Goal: Task Accomplishment & Management: Complete application form

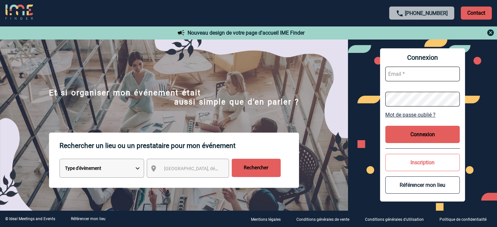
type input "jnetobogalho@ime-groupe.com"
click at [419, 132] on button "Connexion" at bounding box center [423, 134] width 75 height 17
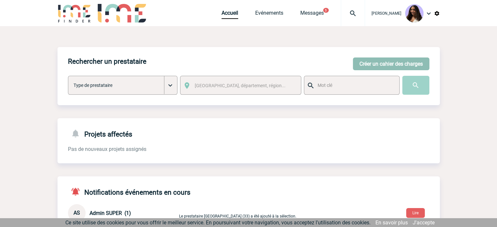
click at [370, 66] on button "Créer un cahier des charges" at bounding box center [391, 64] width 77 height 13
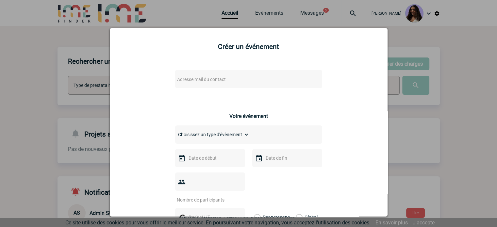
click at [238, 81] on span "Adresse mail du contact" at bounding box center [232, 79] width 114 height 9
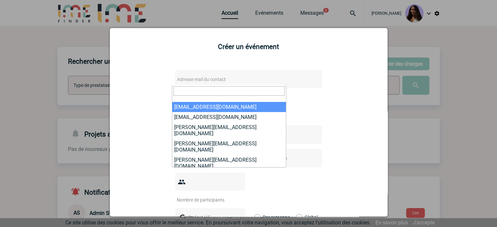
click at [190, 91] on input "search" at bounding box center [229, 90] width 111 height 9
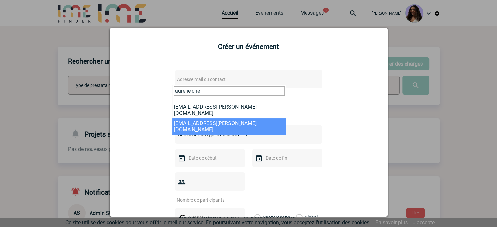
type input "aurelie.che"
select select "108808"
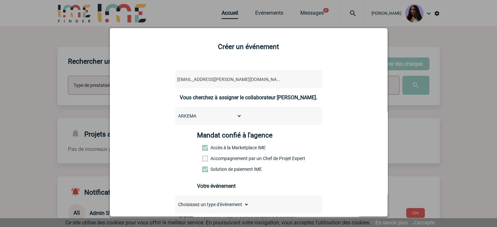
click at [222, 158] on label "Accompagnement par un Chef de Projet Expert" at bounding box center [216, 158] width 29 height 5
click at [0, 0] on input "Accompagnement par un Chef de Projet Expert" at bounding box center [0, 0] width 0 height 0
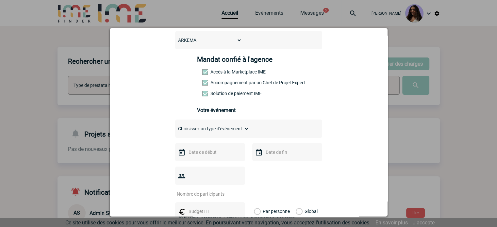
scroll to position [76, 0]
click at [189, 130] on select "Choisissez un type d'évènement Séminaire avec nuitée Séminaire sans nuitée Repa…" at bounding box center [212, 128] width 74 height 9
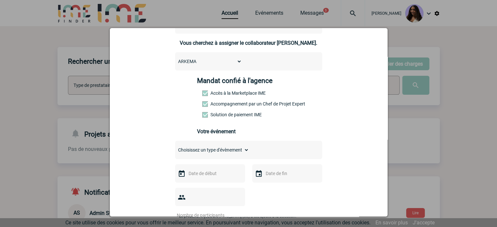
scroll to position [54, 0]
click at [204, 108] on div "Mandat confié à l'agence Accès à la Marketplace IME Accompagnement par un Chef …" at bounding box center [248, 99] width 103 height 45
click at [206, 107] on label "Accompagnement par un Chef de Projet Expert" at bounding box center [216, 104] width 29 height 5
click at [0, 0] on input "Accompagnement par un Chef de Projet Expert" at bounding box center [0, 0] width 0 height 0
click at [191, 144] on div "Choisissez un type d'évènement Séminaire avec nuitée Séminaire sans nuitée Repa…" at bounding box center [248, 150] width 147 height 18
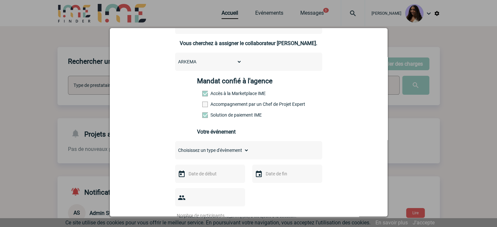
click at [212, 152] on select "Choisissez un type d'évènement Séminaire avec nuitée Séminaire sans nuitée Repa…" at bounding box center [212, 150] width 74 height 9
select select "9"
click at [175, 148] on select "Choisissez un type d'évènement Séminaire avec nuitée Séminaire sans nuitée Repa…" at bounding box center [212, 150] width 74 height 9
click at [195, 177] on input "text" at bounding box center [209, 174] width 45 height 9
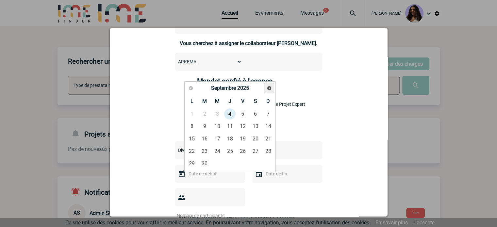
click at [267, 87] on span "Suivant" at bounding box center [269, 88] width 5 height 5
click at [188, 90] on span "Précédent" at bounding box center [190, 88] width 5 height 5
click at [194, 88] on div "Précédent Suivant Septembre 2025" at bounding box center [230, 88] width 89 height 11
drag, startPoint x: 194, startPoint y: 88, endPoint x: 189, endPoint y: 87, distance: 4.9
click at [191, 87] on div "Précédent Suivant Septembre 2025" at bounding box center [230, 88] width 89 height 11
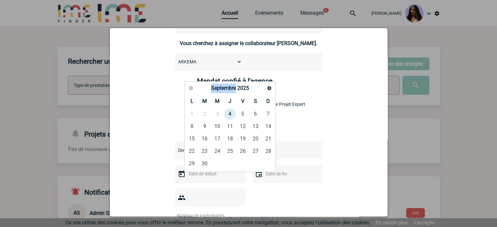
click at [189, 87] on div "Précédent Suivant Septembre 2025" at bounding box center [230, 88] width 89 height 11
click at [191, 87] on div "Précédent Suivant Septembre 2025" at bounding box center [230, 88] width 89 height 11
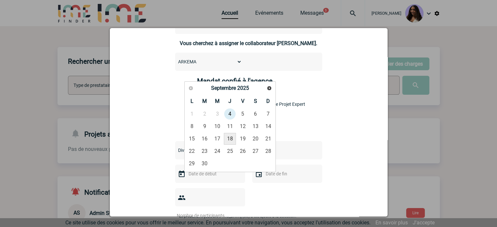
click at [233, 140] on link "18" at bounding box center [230, 139] width 12 height 12
type input "[DATE]"
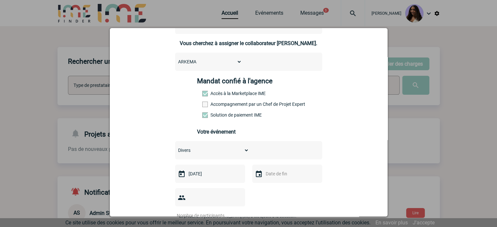
click at [280, 174] on input "text" at bounding box center [286, 174] width 45 height 9
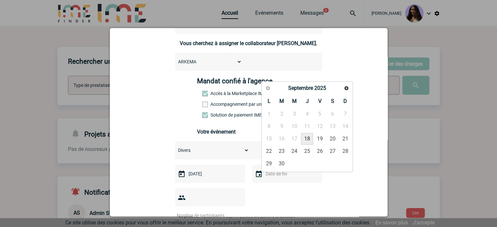
click at [306, 134] on link "18" at bounding box center [307, 139] width 12 height 12
type input "[DATE]"
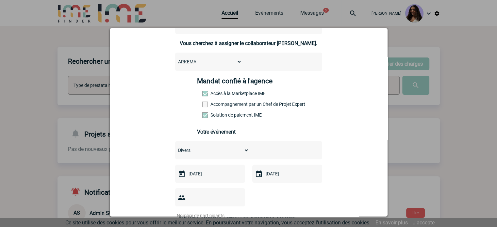
click at [202, 194] on div at bounding box center [210, 197] width 70 height 18
click at [203, 212] on input "number" at bounding box center [205, 216] width 61 height 9
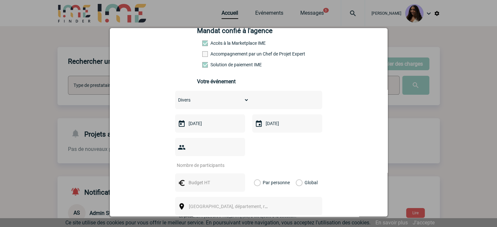
scroll to position [109, 0]
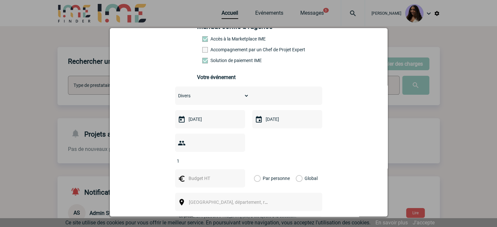
type input "1"
click at [207, 174] on input "text" at bounding box center [209, 178] width 45 height 9
type input "2000"
click at [296, 169] on label "Global" at bounding box center [298, 178] width 4 height 18
click at [0, 0] on input "Global" at bounding box center [0, 0] width 0 height 0
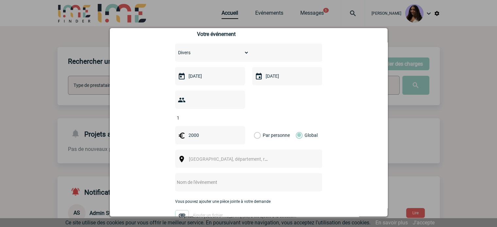
scroll to position [152, 0]
click at [218, 156] on span "[GEOGRAPHIC_DATA], département, région..." at bounding box center [234, 158] width 91 height 5
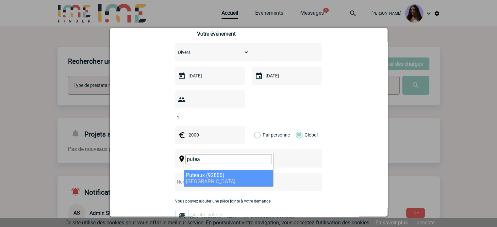
type input "putea"
select select "53"
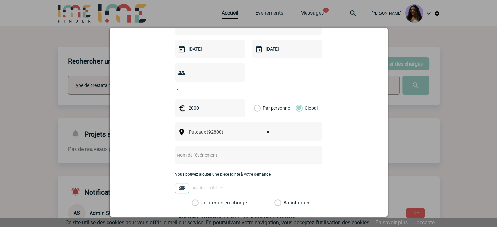
scroll to position [229, 0]
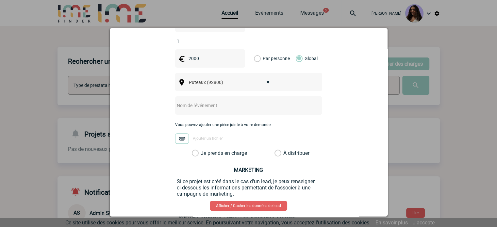
click at [203, 150] on label "Je prends en charge" at bounding box center [197, 153] width 11 height 7
click at [0, 0] on input "Je prends en charge" at bounding box center [0, 0] width 0 height 0
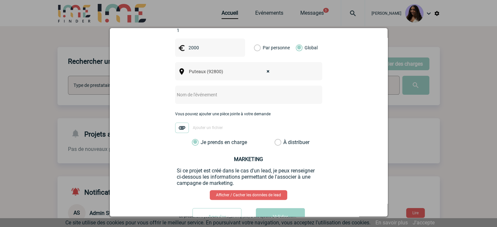
scroll to position [254, 0]
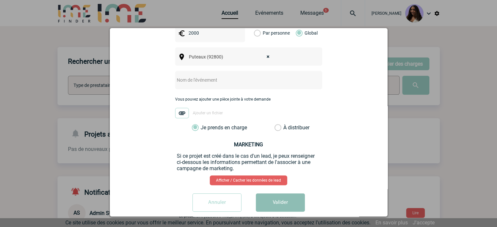
click at [274, 197] on button "Valider" at bounding box center [280, 203] width 49 height 18
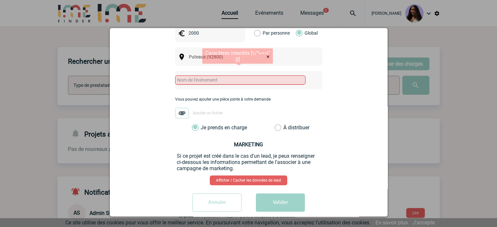
click at [193, 76] on input "text" at bounding box center [240, 80] width 130 height 9
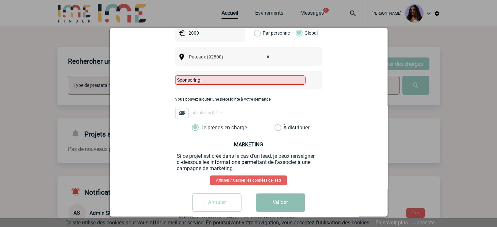
type input "Sponsoring"
click at [272, 194] on button "Valider" at bounding box center [280, 203] width 49 height 18
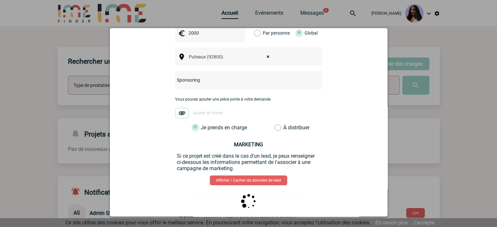
scroll to position [0, 0]
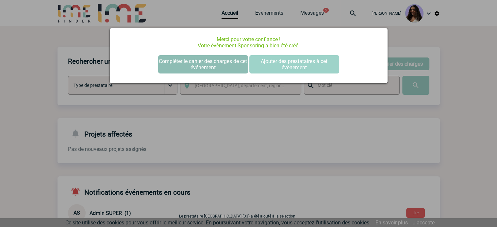
click at [188, 61] on button "Compléter le cahier des charges de cet événement" at bounding box center [203, 64] width 90 height 18
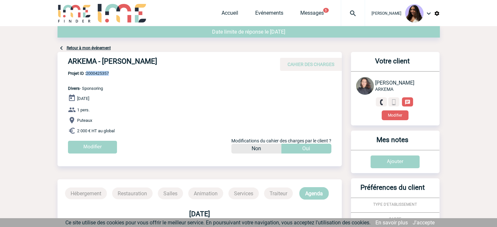
drag, startPoint x: 111, startPoint y: 73, endPoint x: 87, endPoint y: 73, distance: 23.5
click at [87, 73] on span "Projet ID : 2000425357" at bounding box center [88, 73] width 41 height 5
copy span "2000425357"
click at [158, 74] on div "ARKEMA - [PERSON_NAME] CAHIER DES CHARGES ARKEMA - [PERSON_NAME] - Divers le [D…" at bounding box center [200, 105] width 284 height 107
drag, startPoint x: 115, startPoint y: 72, endPoint x: 92, endPoint y: 73, distance: 23.3
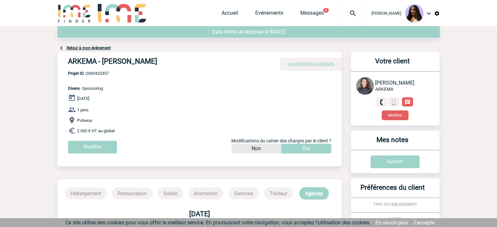
click at [92, 73] on div "ARKEMA - [PERSON_NAME] CAHIER DES CHARGES ARKEMA - [PERSON_NAME] - Divers le [D…" at bounding box center [200, 105] width 284 height 107
click at [94, 74] on span "Projet ID : 2000425357" at bounding box center [88, 73] width 41 height 5
drag, startPoint x: 116, startPoint y: 73, endPoint x: 94, endPoint y: 76, distance: 22.1
click at [94, 76] on div "ARKEMA - [PERSON_NAME] CAHIER DES CHARGES ARKEMA - [PERSON_NAME] - Divers le [D…" at bounding box center [200, 105] width 284 height 107
click at [109, 74] on span "Projet ID : 2000425357" at bounding box center [88, 73] width 41 height 5
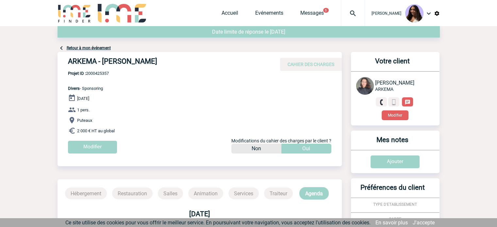
drag, startPoint x: 112, startPoint y: 72, endPoint x: 99, endPoint y: 72, distance: 13.1
click at [99, 72] on div "ARKEMA - [PERSON_NAME] CAHIER DES CHARGES ARKEMA - [PERSON_NAME] - Divers le [D…" at bounding box center [200, 105] width 284 height 107
click at [91, 70] on div "ARKEMA - Aurelie CHENET CAHIER DES CHARGES" at bounding box center [200, 61] width 284 height 19
drag, startPoint x: 88, startPoint y: 73, endPoint x: 111, endPoint y: 72, distance: 22.9
click at [109, 72] on span "Projet ID : 2000425357" at bounding box center [88, 73] width 41 height 5
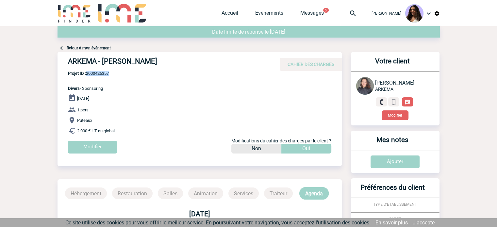
copy span "2000425357"
click at [156, 64] on h4 "ARKEMA - Aurelie CHENET" at bounding box center [166, 62] width 196 height 11
drag, startPoint x: 165, startPoint y: 62, endPoint x: 65, endPoint y: 56, distance: 100.9
click at [65, 56] on div "ARKEMA - Aurelie CHENET CAHIER DES CHARGES" at bounding box center [200, 61] width 284 height 19
copy h4 "ARKEMA - Aurelie CHENET"
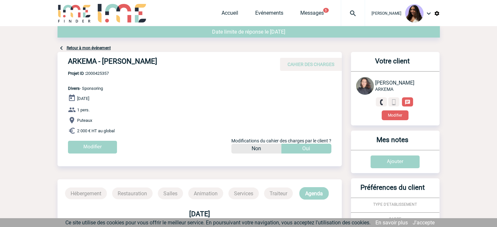
drag, startPoint x: 112, startPoint y: 72, endPoint x: 89, endPoint y: 74, distance: 24.0
click at [89, 74] on div "ARKEMA - Aurelie CHENET CAHIER DES CHARGES ARKEMA - Aurelie CHENET - Divers le …" at bounding box center [200, 105] width 284 height 107
click at [106, 76] on span "Projet ID : 2000425357" at bounding box center [88, 73] width 41 height 5
drag, startPoint x: 112, startPoint y: 74, endPoint x: 84, endPoint y: 76, distance: 27.9
click at [84, 76] on div "ARKEMA - Aurelie CHENET CAHIER DES CHARGES ARKEMA - Aurelie CHENET - Divers le …" at bounding box center [200, 105] width 284 height 107
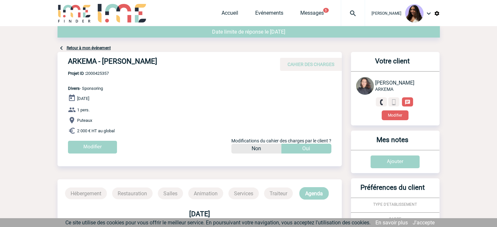
click at [119, 76] on div "ARKEMA - Aurelie CHENET CAHIER DES CHARGES ARKEMA - Aurelie CHENET - Divers le …" at bounding box center [200, 105] width 284 height 107
drag, startPoint x: 111, startPoint y: 72, endPoint x: 98, endPoint y: 71, distance: 13.1
click at [98, 71] on div "ARKEMA - Aurelie CHENET CAHIER DES CHARGES ARKEMA - Aurelie CHENET - Divers le …" at bounding box center [200, 105] width 284 height 107
click at [98, 71] on span "Projet ID : 2000425357" at bounding box center [88, 73] width 41 height 5
drag, startPoint x: 87, startPoint y: 74, endPoint x: 110, endPoint y: 73, distance: 22.6
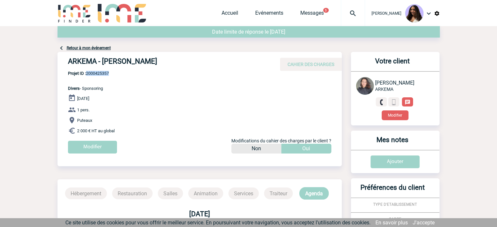
click at [109, 73] on span "Projet ID : 2000425357" at bounding box center [88, 73] width 41 height 5
copy span "2000425357"
click at [223, 15] on link "Accueil" at bounding box center [230, 14] width 17 height 9
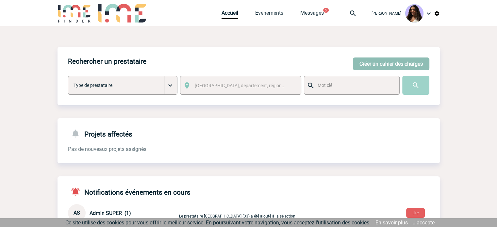
click at [375, 65] on button "Créer un cahier des charges" at bounding box center [391, 64] width 77 height 13
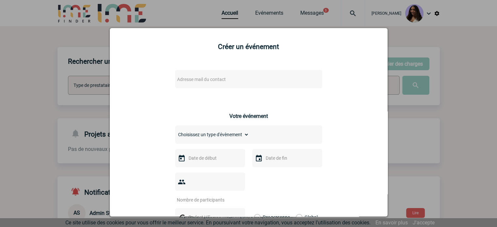
click at [207, 77] on span "Adresse mail du contact" at bounding box center [232, 79] width 114 height 9
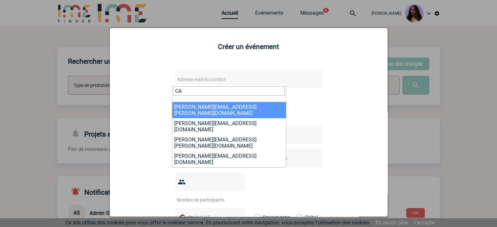
type input "C"
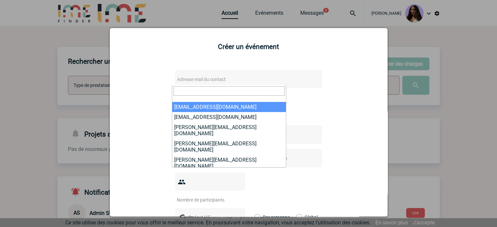
click at [223, 90] on input "search" at bounding box center [229, 90] width 111 height 9
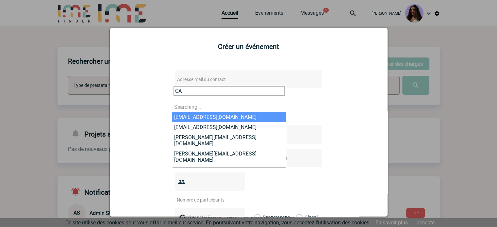
type input "C"
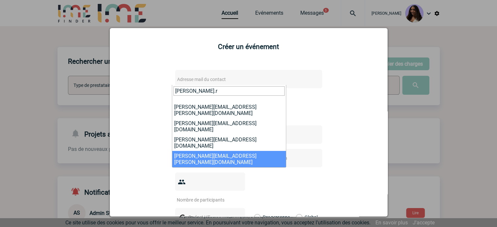
type input "catherine.r"
select select "115671"
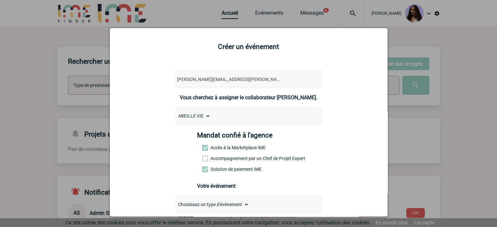
click at [213, 161] on label "Accompagnement par un Chef de Projet Expert" at bounding box center [216, 158] width 29 height 5
click at [0, 0] on input "Accompagnement par un Chef de Projet Expert" at bounding box center [0, 0] width 0 height 0
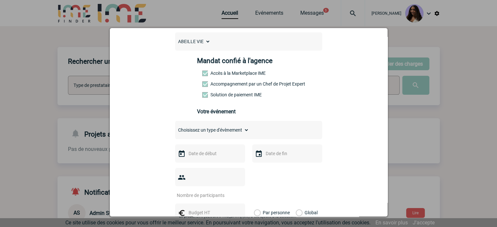
scroll to position [76, 0]
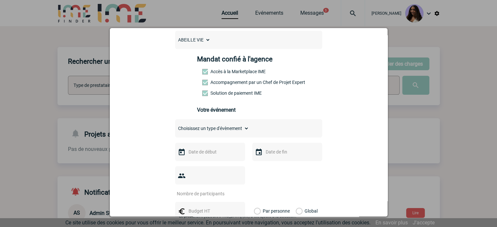
click at [206, 124] on div "Choisissez un type d'évènement Séminaire avec nuitée Séminaire sans nuitée Repa…" at bounding box center [248, 128] width 147 height 18
click at [207, 127] on select "Choisissez un type d'évènement Séminaire avec nuitée Séminaire sans nuitée Repa…" at bounding box center [212, 128] width 74 height 9
select select "2"
click at [175, 126] on select "Choisissez un type d'évènement Séminaire avec nuitée Séminaire sans nuitée Repa…" at bounding box center [212, 128] width 74 height 9
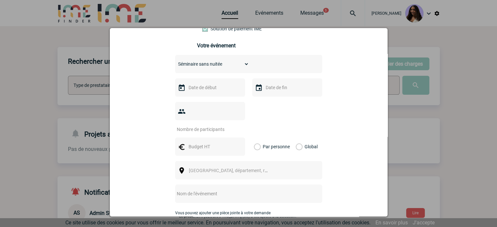
scroll to position [142, 0]
click at [213, 124] on input "number" at bounding box center [205, 128] width 61 height 9
click at [197, 88] on input "text" at bounding box center [209, 86] width 45 height 9
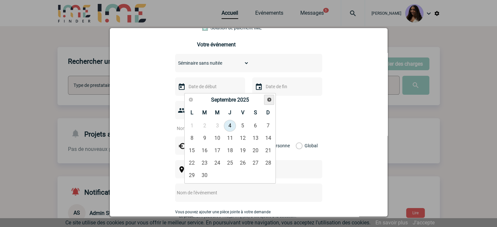
click at [272, 99] on link "Suivant" at bounding box center [269, 100] width 10 height 10
click at [232, 141] on link "9" at bounding box center [230, 138] width 12 height 12
type input "09-10-2025"
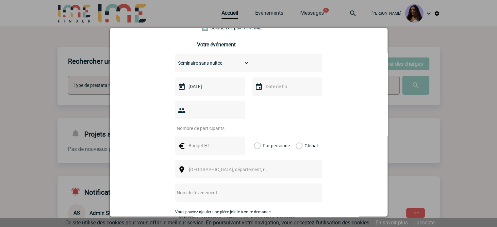
click at [275, 88] on input "text" at bounding box center [286, 86] width 45 height 9
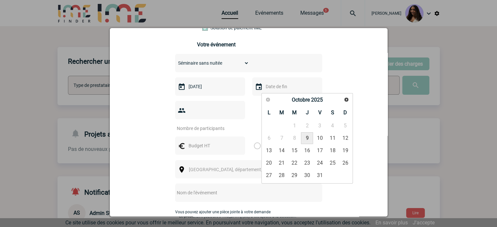
click at [309, 138] on link "9" at bounding box center [307, 138] width 12 height 12
type input "09-10-2025"
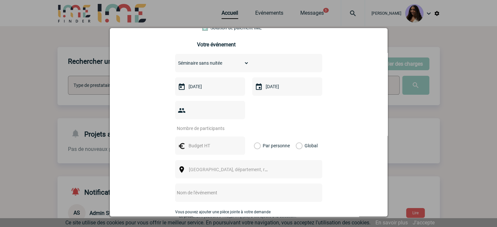
click at [201, 141] on div at bounding box center [210, 146] width 70 height 18
click at [206, 124] on input "number" at bounding box center [205, 128] width 61 height 9
type input "20"
click at [208, 142] on input "text" at bounding box center [209, 146] width 45 height 9
type input "2000"
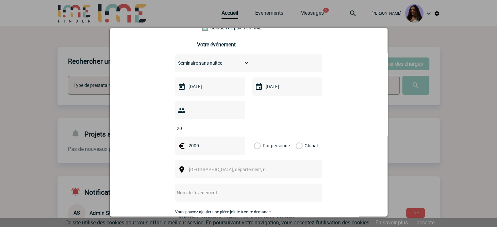
click at [299, 137] on label "Global" at bounding box center [298, 146] width 4 height 18
click at [0, 0] on input "Global" at bounding box center [0, 0] width 0 height 0
click at [275, 160] on div "[GEOGRAPHIC_DATA], département, région..." at bounding box center [248, 169] width 147 height 18
click at [302, 161] on div "[GEOGRAPHIC_DATA], département, région..." at bounding box center [248, 169] width 147 height 18
click at [240, 167] on span "[GEOGRAPHIC_DATA], département, région..." at bounding box center [234, 169] width 91 height 5
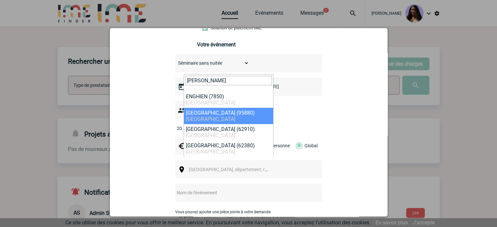
type input "engh"
select select "1190"
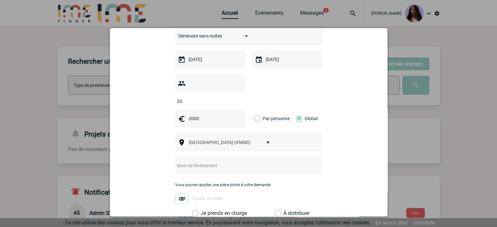
scroll to position [218, 0]
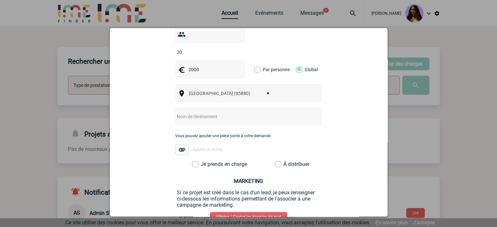
click at [207, 158] on div "Catherine.ranson@abeille-assurances.fr Catherine.ranson@abeille-assurances.fr V…" at bounding box center [249, 49] width 262 height 407
click at [203, 161] on label "Je prends en charge" at bounding box center [197, 164] width 11 height 7
click at [0, 0] on input "Je prends en charge" at bounding box center [0, 0] width 0 height 0
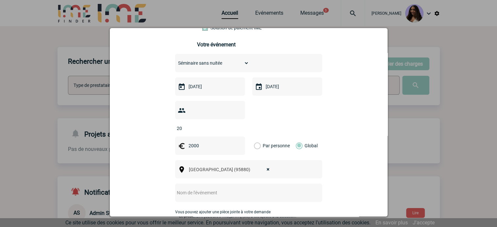
scroll to position [185, 0]
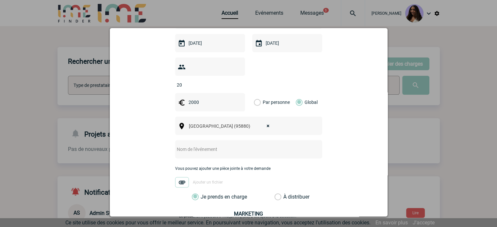
click at [184, 146] on div at bounding box center [248, 149] width 147 height 18
click at [182, 145] on input "text" at bounding box center [240, 149] width 130 height 9
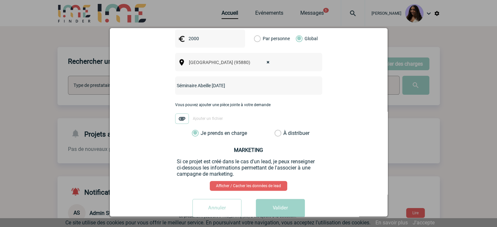
scroll to position [254, 0]
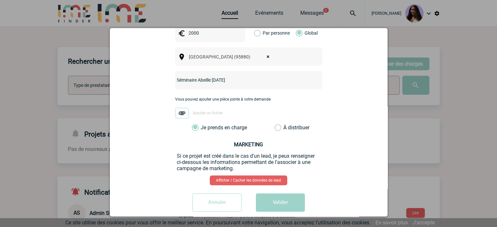
type input "Séminaire Abeille 09.10.2025"
click at [276, 196] on button "Valider" at bounding box center [280, 203] width 49 height 18
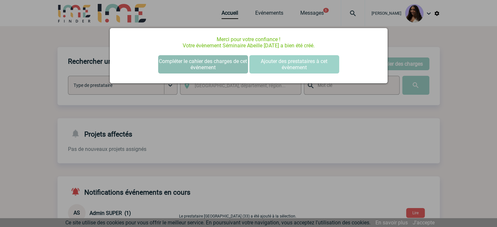
click at [212, 69] on button "Compléter le cahier des charges de cet événement" at bounding box center [203, 64] width 90 height 18
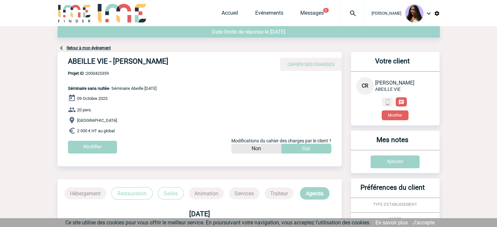
drag, startPoint x: 92, startPoint y: 61, endPoint x: 192, endPoint y: 61, distance: 100.4
click at [192, 61] on div "ABEILLE VIE - [PERSON_NAME] CAHIER DES CHARGES" at bounding box center [200, 61] width 284 height 19
copy h4 "ABEILLE VIE - [PERSON_NAME]"
drag, startPoint x: 111, startPoint y: 77, endPoint x: 100, endPoint y: 74, distance: 11.1
click at [96, 74] on p "Projet ID : 2000425359 Séminaire sans nuitée - Séminaire Abeille [DATE]" at bounding box center [107, 81] width 99 height 20
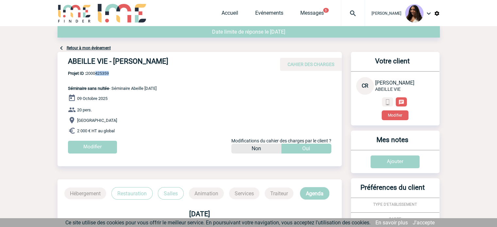
click at [117, 73] on span "Projet ID : 2000425359" at bounding box center [112, 73] width 89 height 5
drag, startPoint x: 94, startPoint y: 73, endPoint x: 87, endPoint y: 74, distance: 7.0
click at [87, 74] on span "Projet ID : 2000425359" at bounding box center [112, 73] width 89 height 5
click at [124, 72] on span "Projet ID : 2000425359" at bounding box center [112, 73] width 89 height 5
